Goal: Find contact information: Find contact information

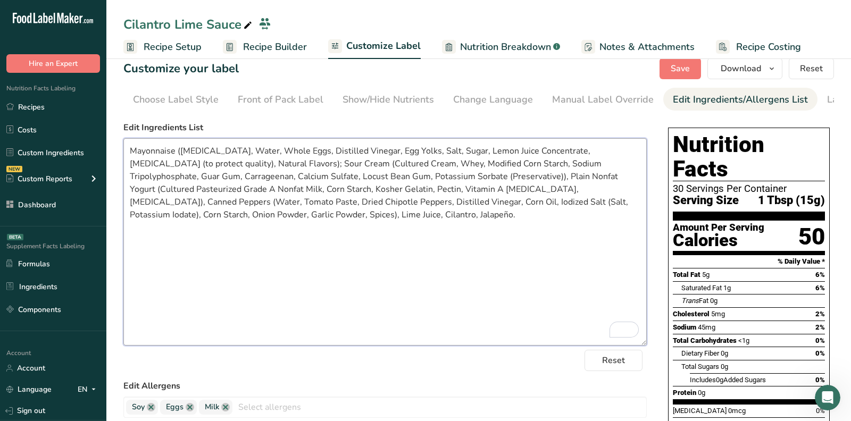
scroll to position [0, 62]
click at [224, 254] on textarea "Mayonnaise ([MEDICAL_DATA], Water, Whole Eggs, Distilled Vinegar, Egg Yolks, Sa…" at bounding box center [384, 241] width 523 height 207
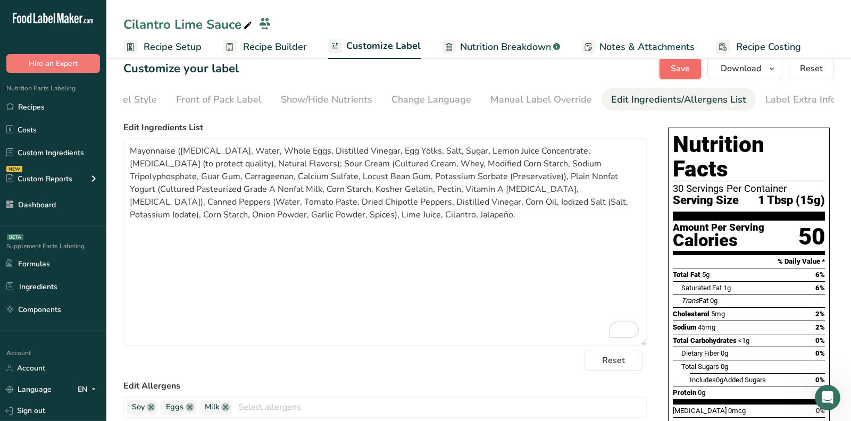
click at [697, 69] on button "Save" at bounding box center [680, 68] width 41 height 21
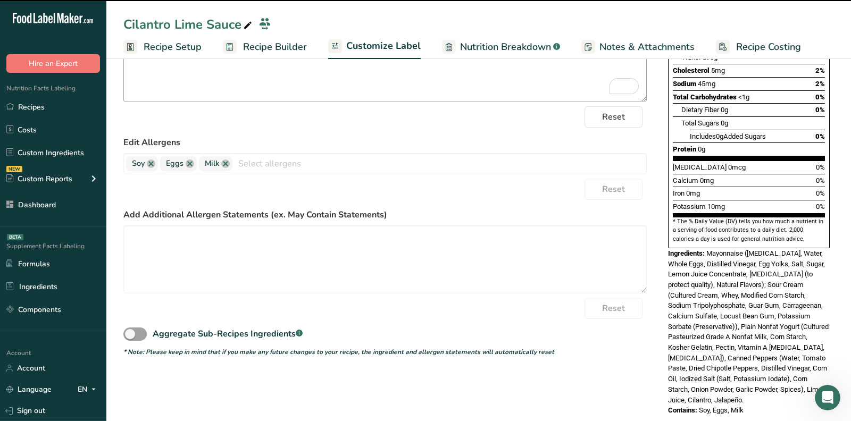
scroll to position [0, 0]
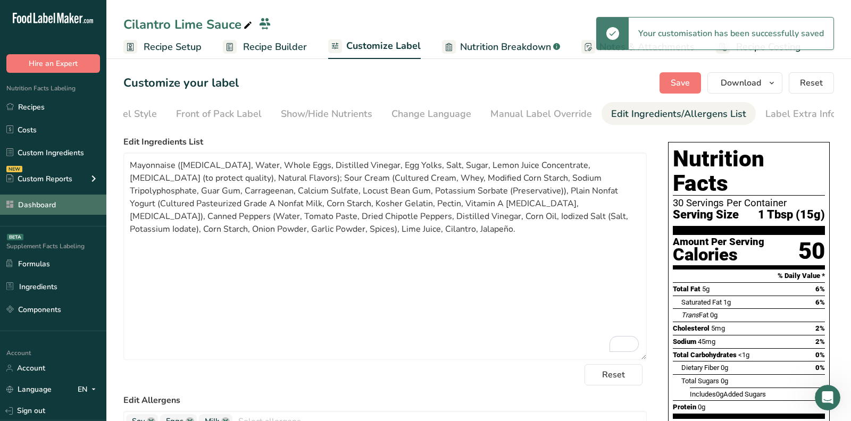
click at [55, 206] on link "Dashboard" at bounding box center [53, 205] width 106 height 20
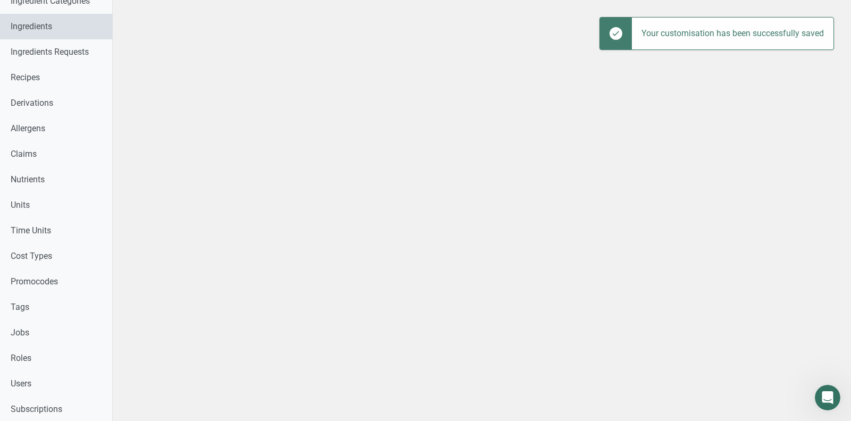
scroll to position [553, 0]
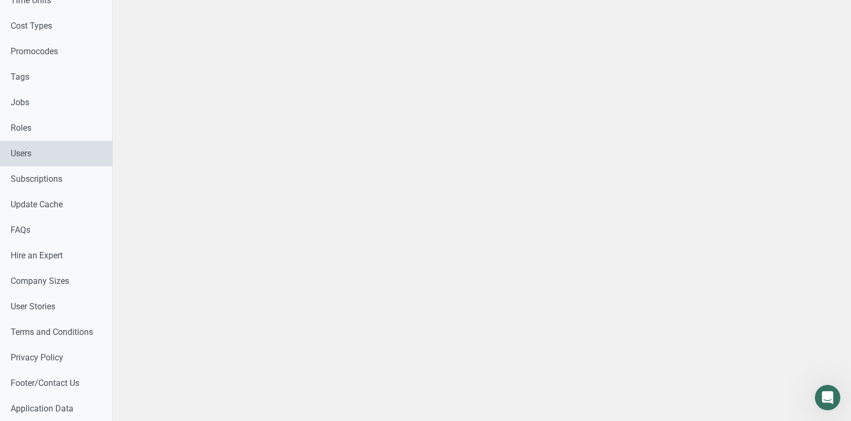
click at [20, 163] on link "Users" at bounding box center [56, 154] width 112 height 26
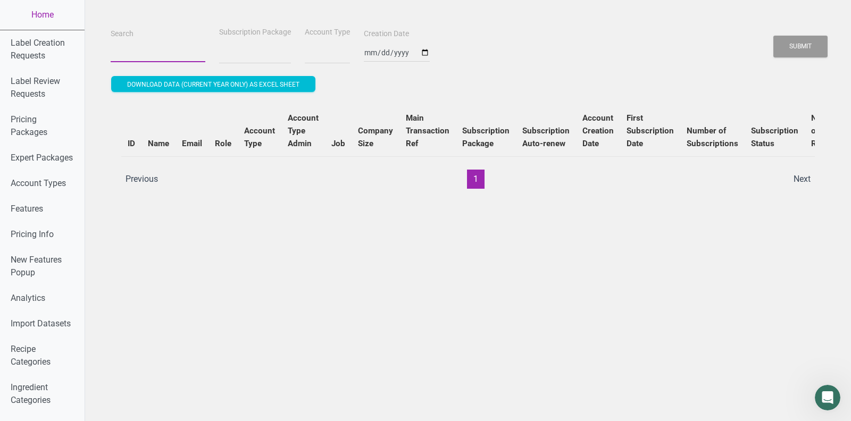
click at [173, 45] on input "Search" at bounding box center [158, 52] width 95 height 19
select select
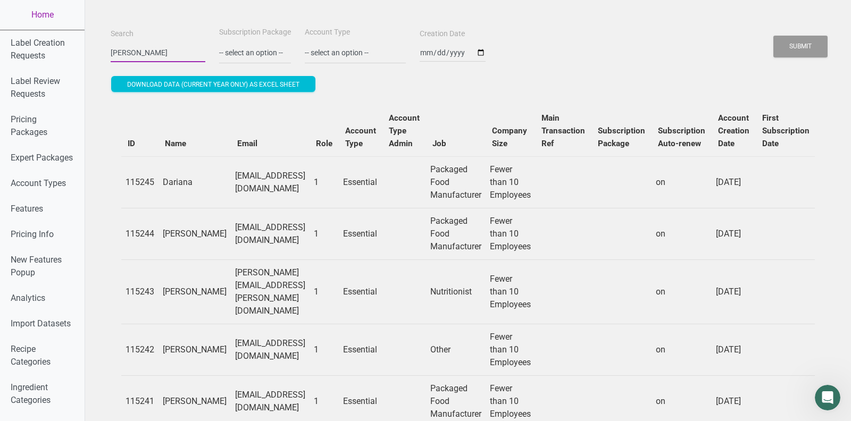
type input "preblestreet"
click at [801, 53] on button "Submit" at bounding box center [801, 47] width 54 height 22
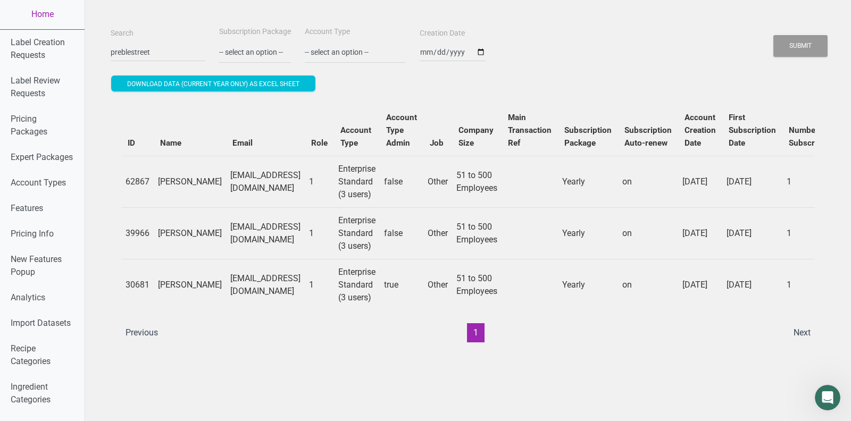
click at [241, 176] on td "[EMAIL_ADDRESS][DOMAIN_NAME]" at bounding box center [265, 182] width 79 height 52
click at [244, 233] on td "[EMAIL_ADDRESS][DOMAIN_NAME]" at bounding box center [265, 233] width 79 height 52
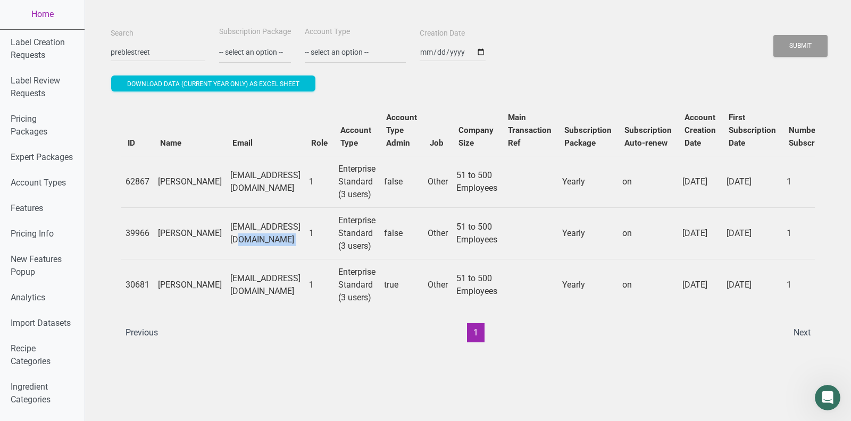
click at [244, 233] on td "[EMAIL_ADDRESS][DOMAIN_NAME]" at bounding box center [265, 233] width 79 height 52
click at [245, 277] on td "[EMAIL_ADDRESS][DOMAIN_NAME]" at bounding box center [265, 285] width 79 height 52
copy td "[EMAIL_ADDRESS][DOMAIN_NAME]"
